Goal: Information Seeking & Learning: Find specific fact

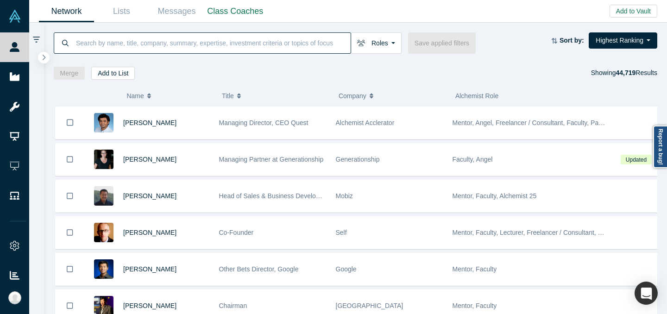
click at [257, 45] on input at bounding box center [213, 43] width 276 height 22
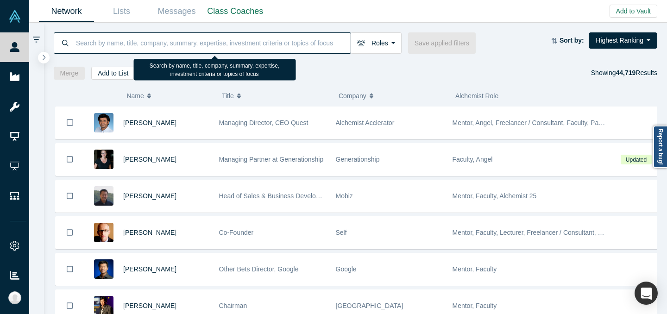
paste input "[PERSON_NAME]"
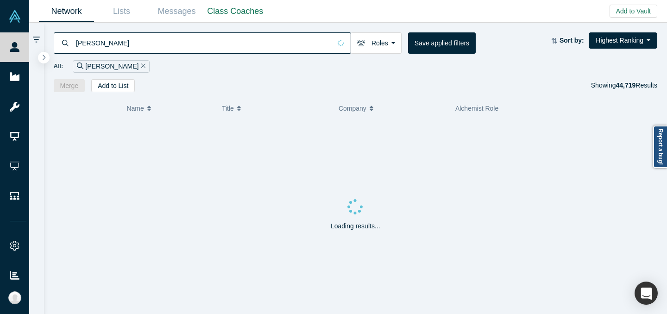
type input "[PERSON_NAME]"
click at [333, 25] on div "[PERSON_NAME] Roles Founders Faculty Mentors Alumni Mentor Angels VCs Corporate…" at bounding box center [355, 57] width 623 height 69
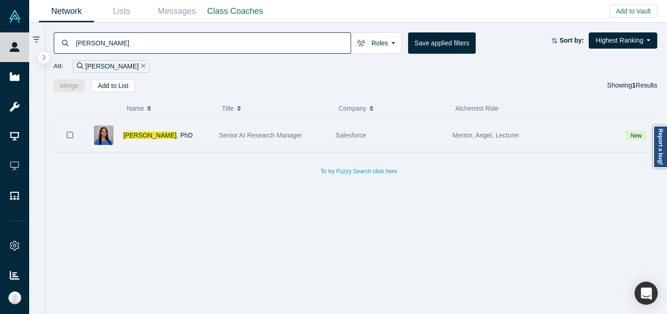
click at [303, 136] on div "Senior AI Research Manager" at bounding box center [272, 135] width 107 height 32
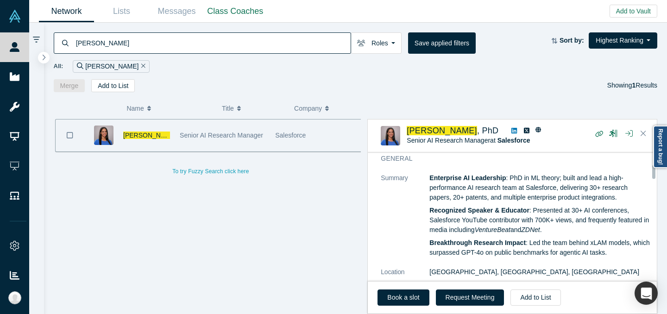
scroll to position [117, 0]
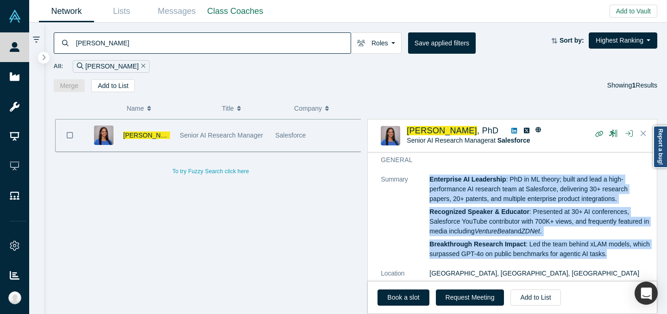
drag, startPoint x: 431, startPoint y: 179, endPoint x: 633, endPoint y: 252, distance: 215.8
click at [633, 252] on div "Enterprise AI Leadership : PhD in ML theory; built and lead a high-performance …" at bounding box center [539, 217] width 221 height 84
copy div "Enterprise AI Leadership : PhD in ML theory; built and lead a high-performance …"
click at [384, 131] on img at bounding box center [390, 135] width 19 height 19
click at [389, 133] on img at bounding box center [390, 135] width 19 height 19
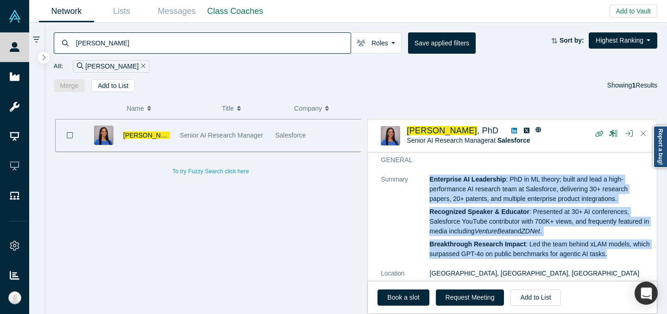
click at [392, 141] on img at bounding box center [390, 135] width 19 height 19
click at [443, 134] on span "[PERSON_NAME]" at bounding box center [442, 130] width 70 height 9
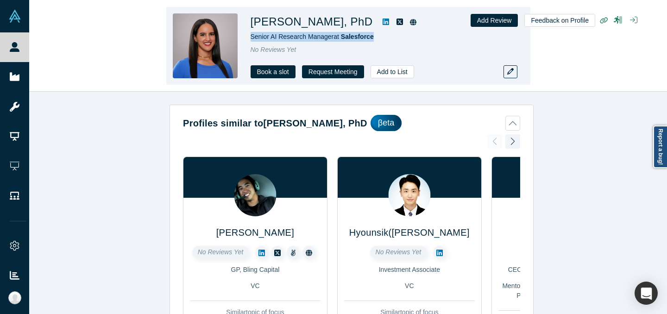
drag, startPoint x: 247, startPoint y: 34, endPoint x: 391, endPoint y: 37, distance: 143.6
click at [391, 37] on div "[PERSON_NAME], PhD Senior AI Research Manager at Salesforce No Reviews Yet Book…" at bounding box center [348, 46] width 364 height 78
copy span "Senior AI Research Manager at Salesforce"
